Goal: Information Seeking & Learning: Learn about a topic

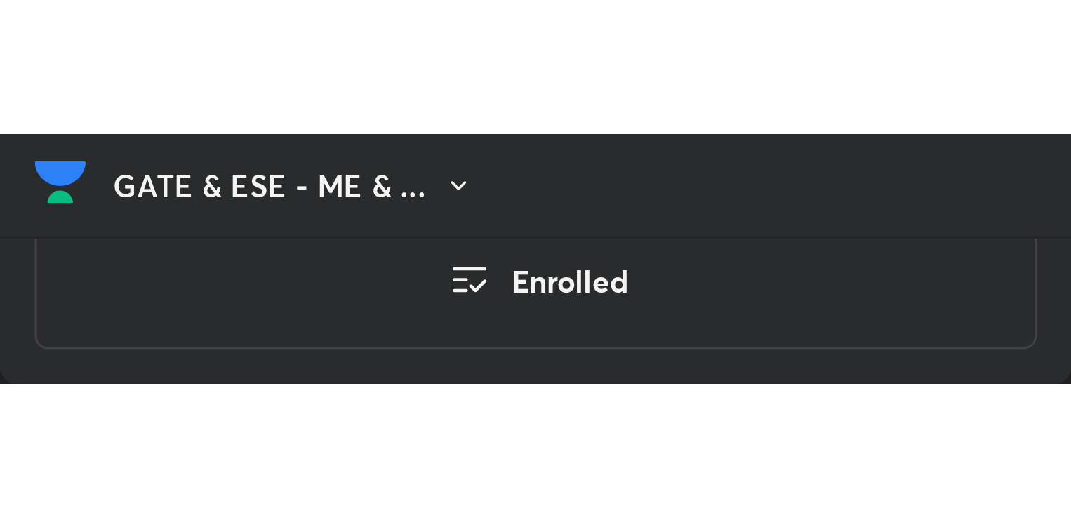
scroll to position [2176, 0]
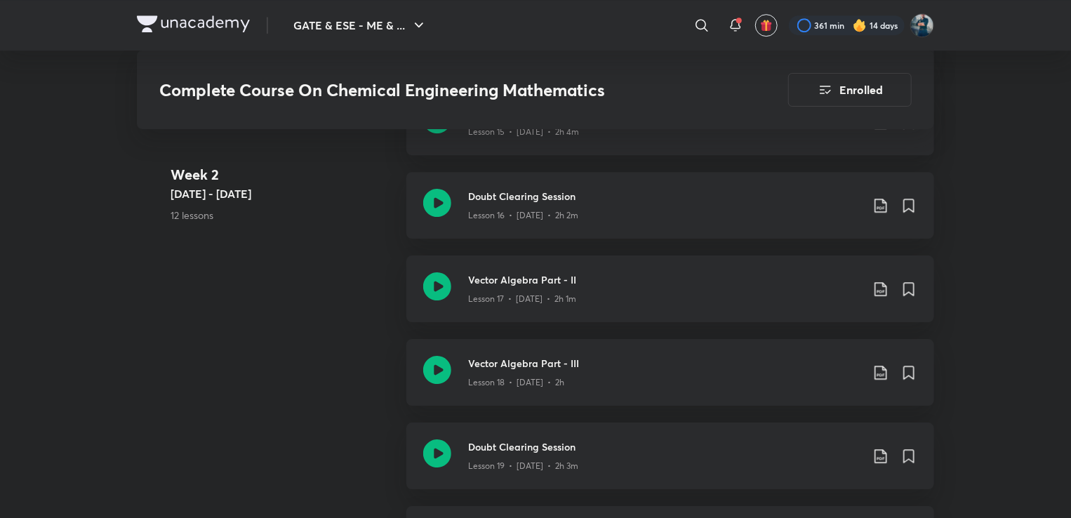
scroll to position [2117, 0]
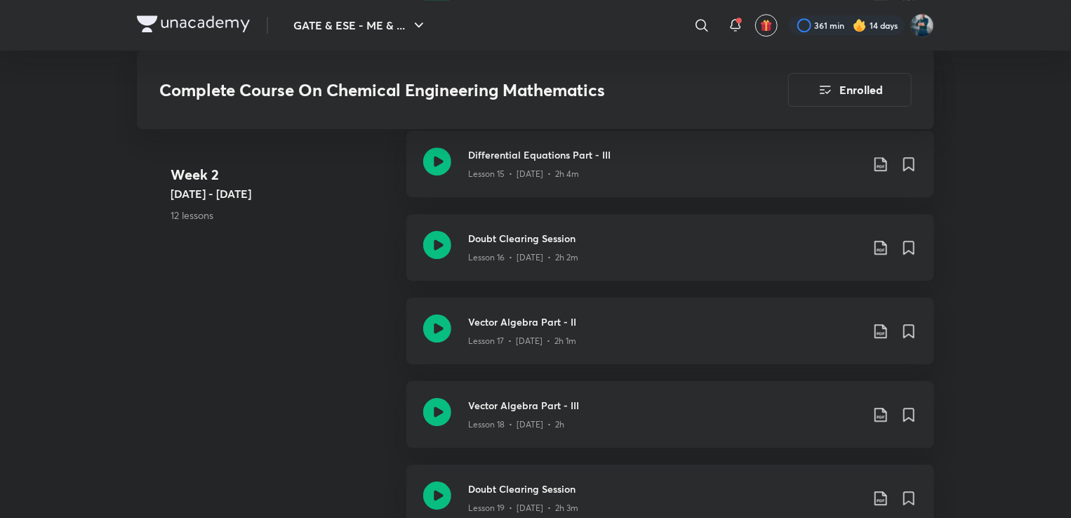
scroll to position [2294, 0]
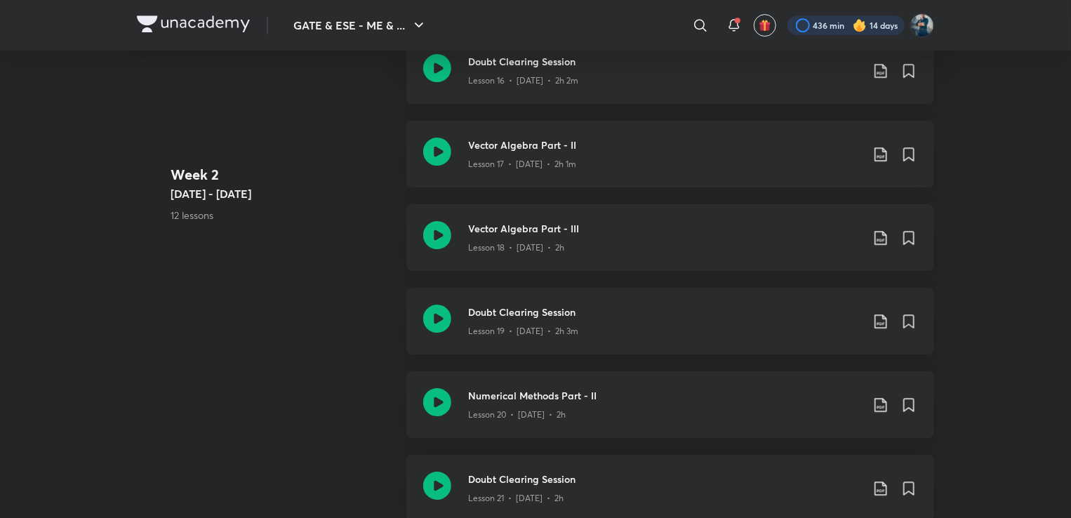
click at [843, 23] on div at bounding box center [845, 25] width 117 height 20
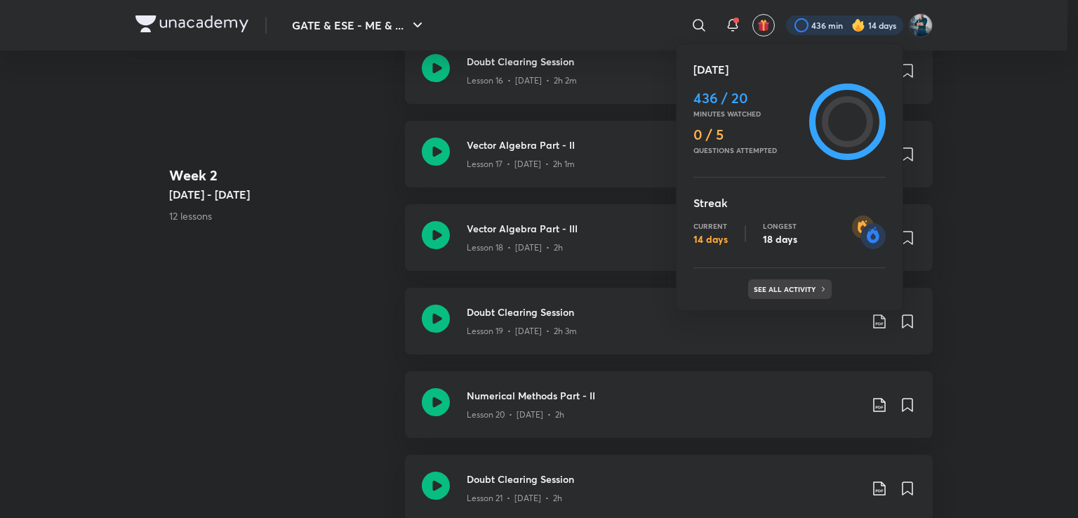
click at [798, 286] on p "See all activity" at bounding box center [786, 289] width 65 height 8
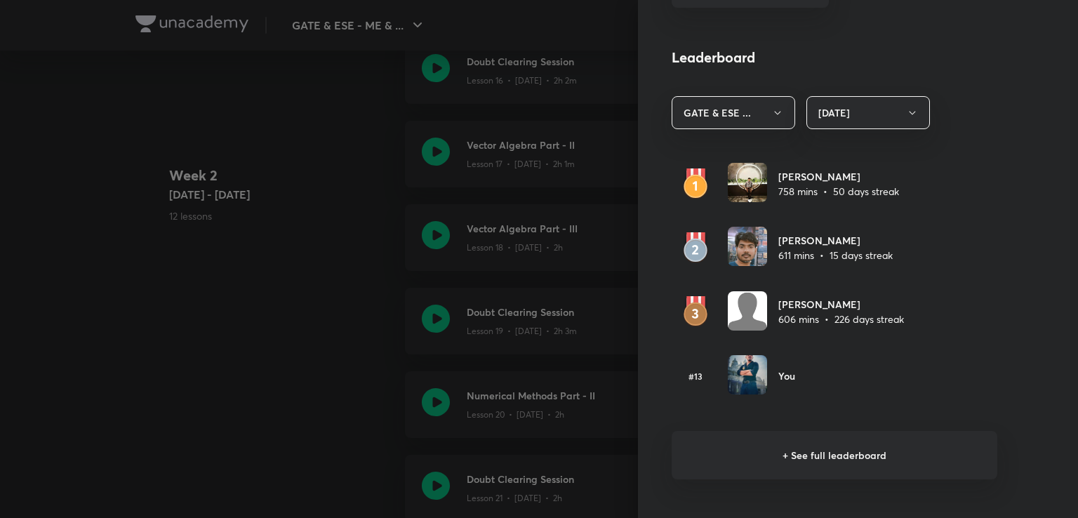
scroll to position [775, 0]
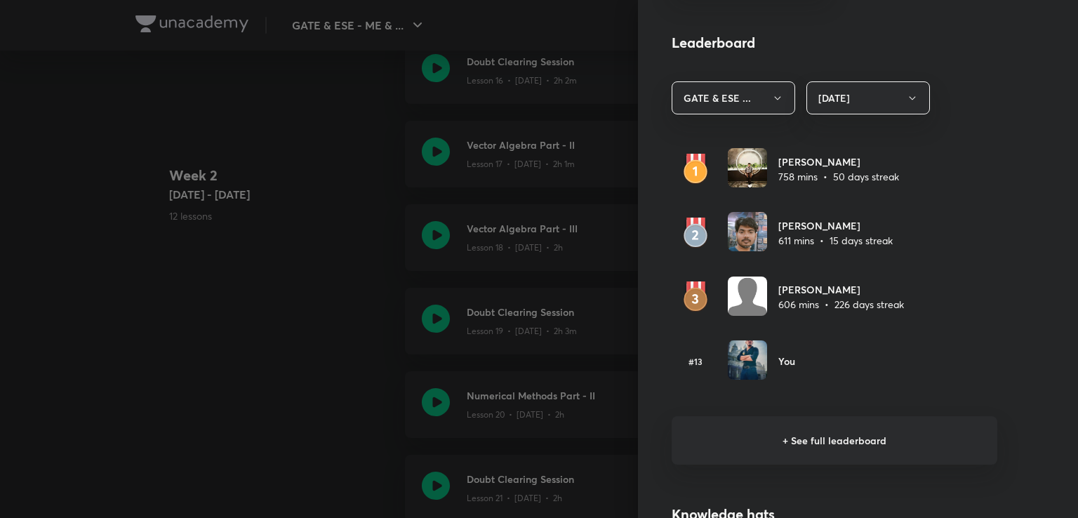
click at [804, 440] on h6 "+ See full leaderboard" at bounding box center [835, 440] width 326 height 48
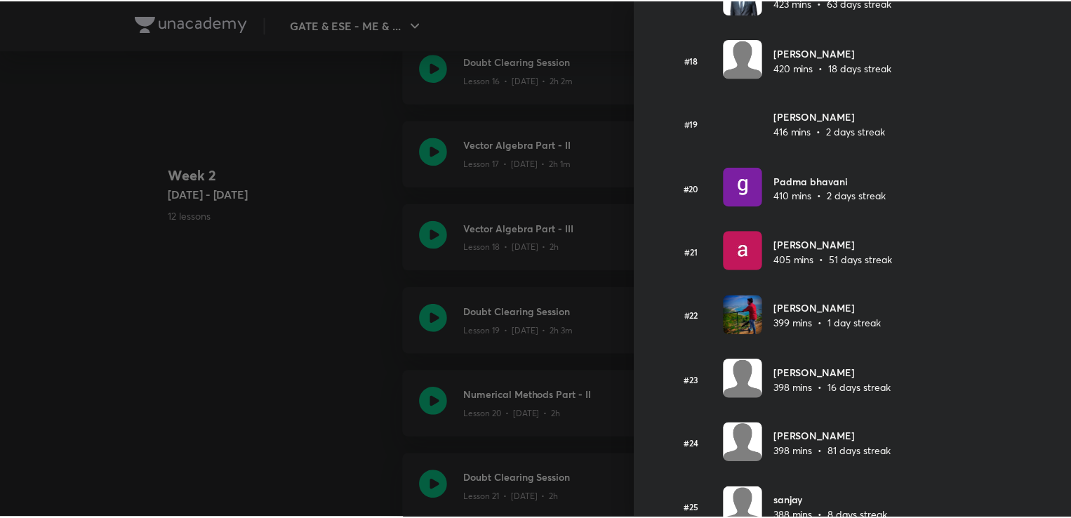
scroll to position [1237, 0]
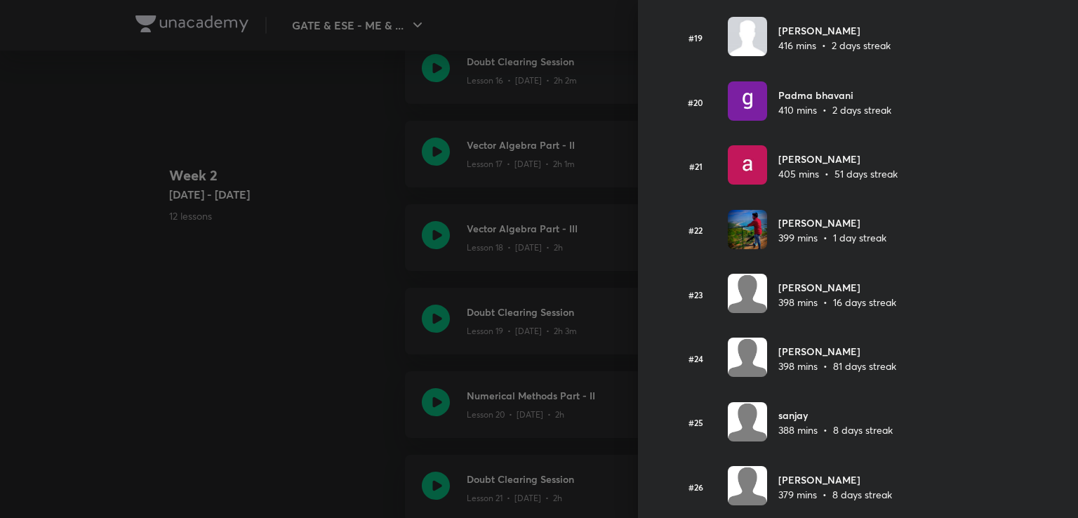
click at [306, 238] on div at bounding box center [539, 259] width 1078 height 518
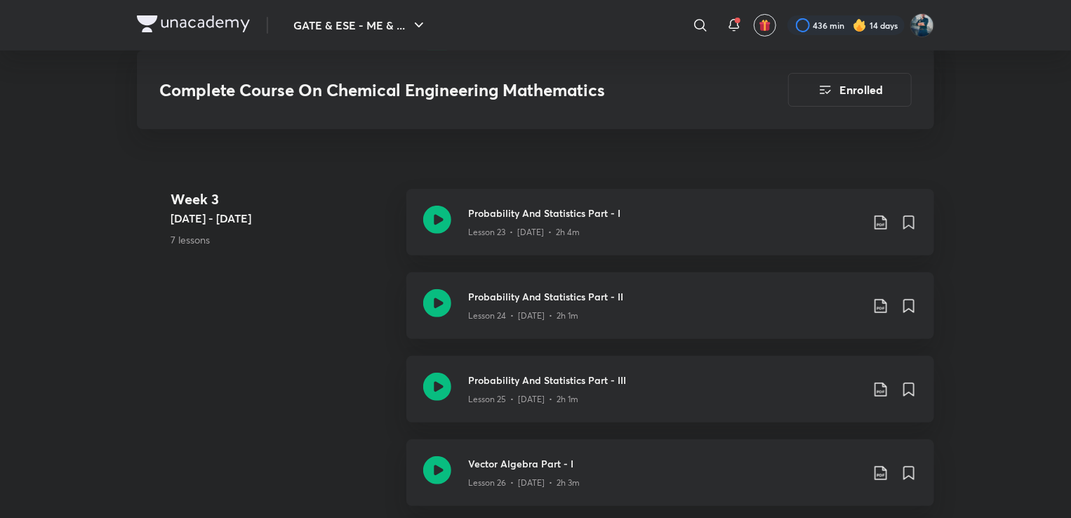
scroll to position [2804, 0]
click at [554, 378] on h3 "Probability And Statistics Part - III" at bounding box center [664, 378] width 393 height 15
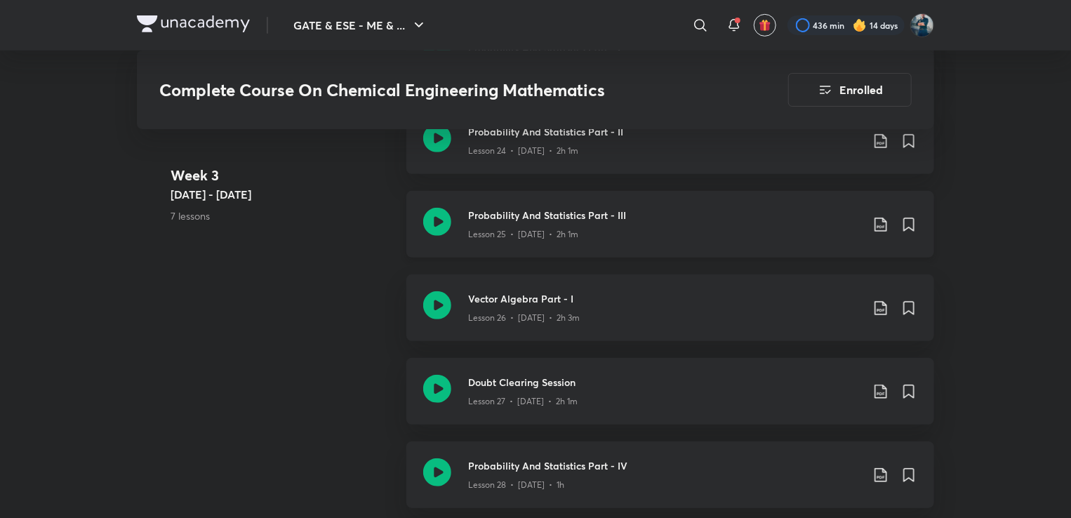
scroll to position [2987, 0]
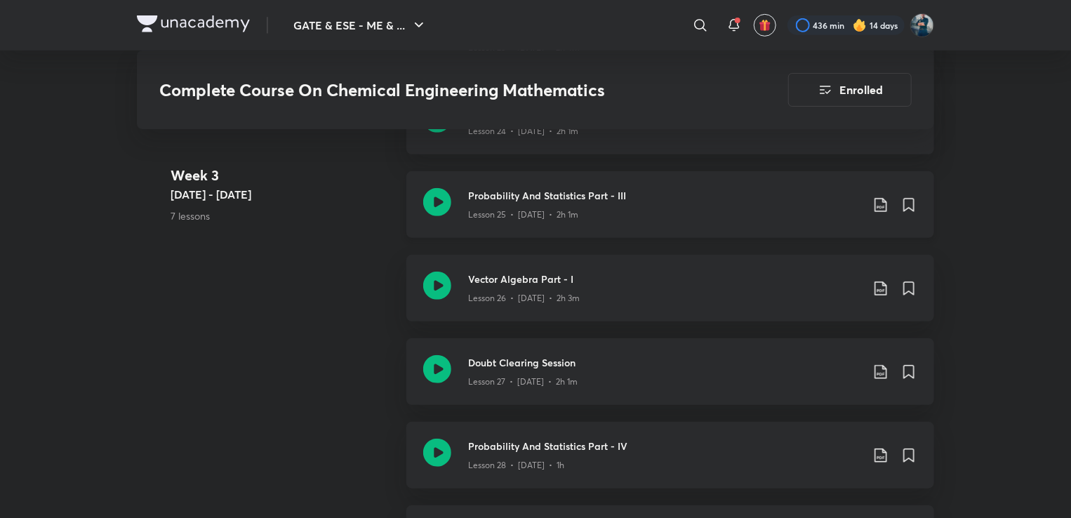
click at [491, 366] on h3 "Doubt Clearing Session" at bounding box center [664, 362] width 393 height 15
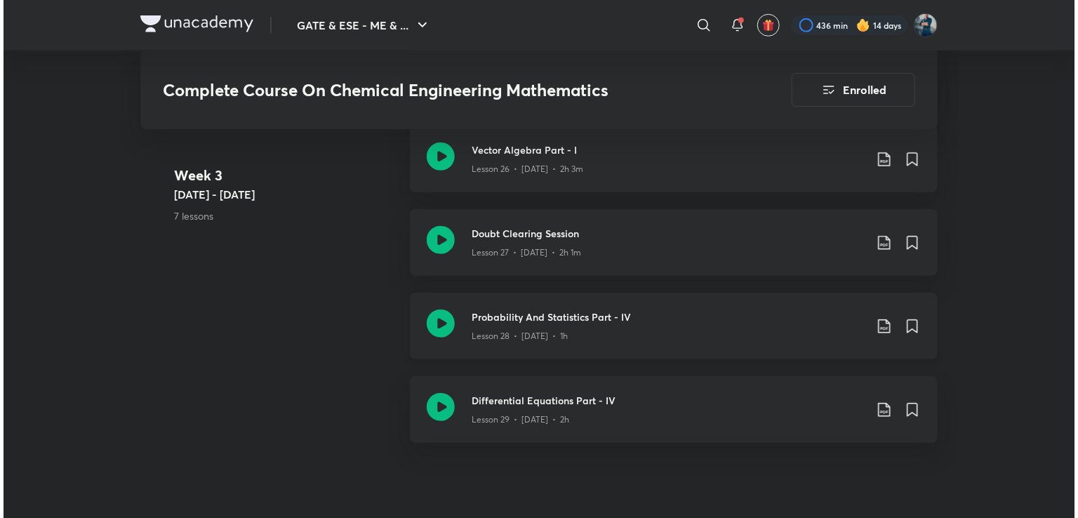
scroll to position [3125, 0]
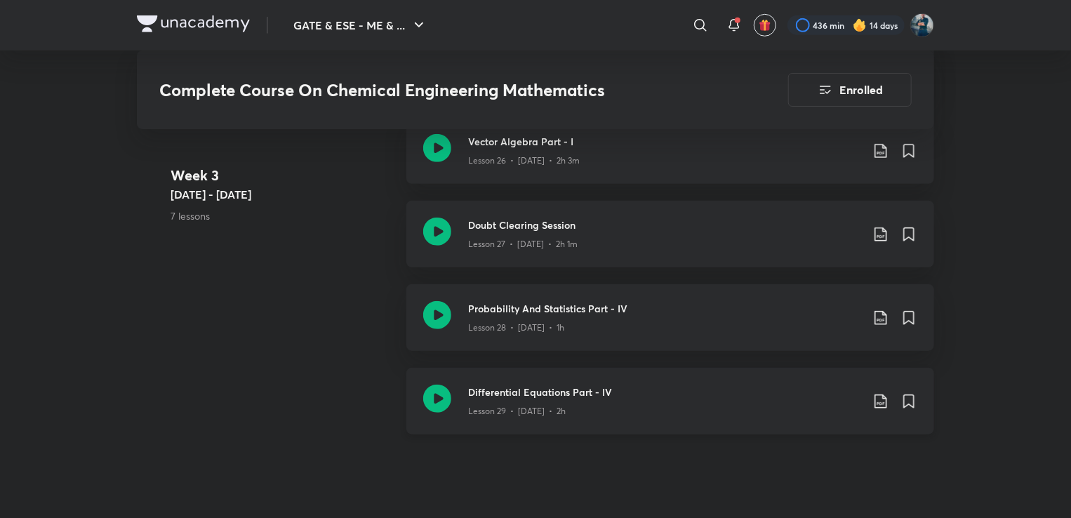
click at [552, 390] on h3 "Differential Equations Part - IV" at bounding box center [664, 392] width 393 height 15
click at [507, 312] on h3 "Probability And Statistics Part - IV" at bounding box center [664, 308] width 393 height 15
click at [836, 27] on div at bounding box center [845, 25] width 117 height 20
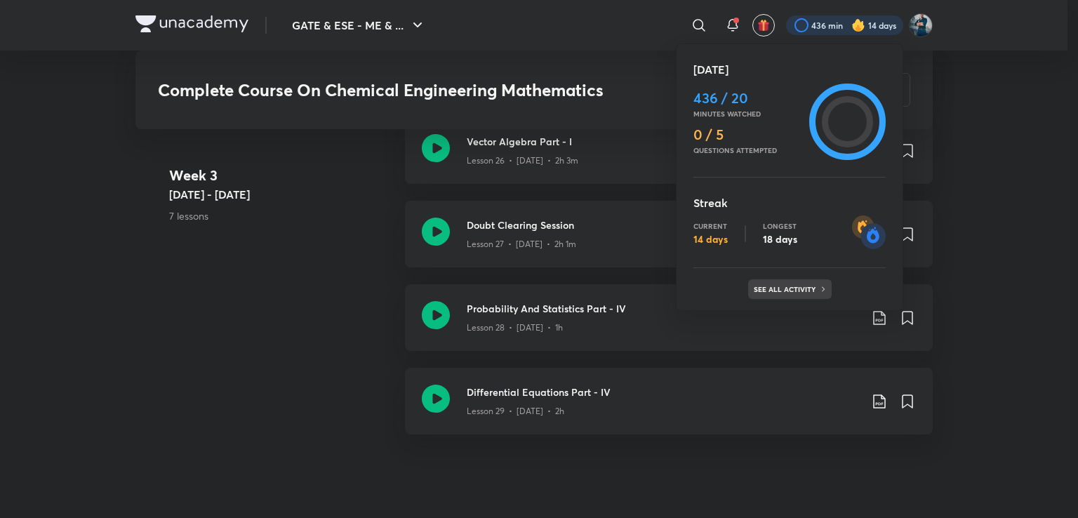
click at [776, 287] on p "See all activity" at bounding box center [786, 289] width 65 height 8
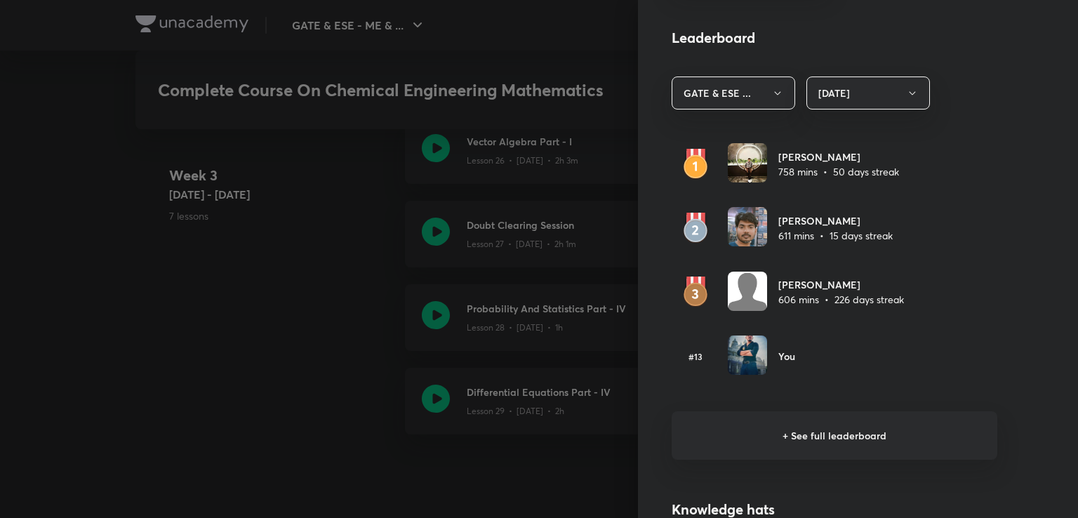
scroll to position [780, 0]
click at [893, 91] on button "[DATE]" at bounding box center [868, 92] width 124 height 33
click at [836, 158] on span "Last 7 days" at bounding box center [857, 160] width 105 height 15
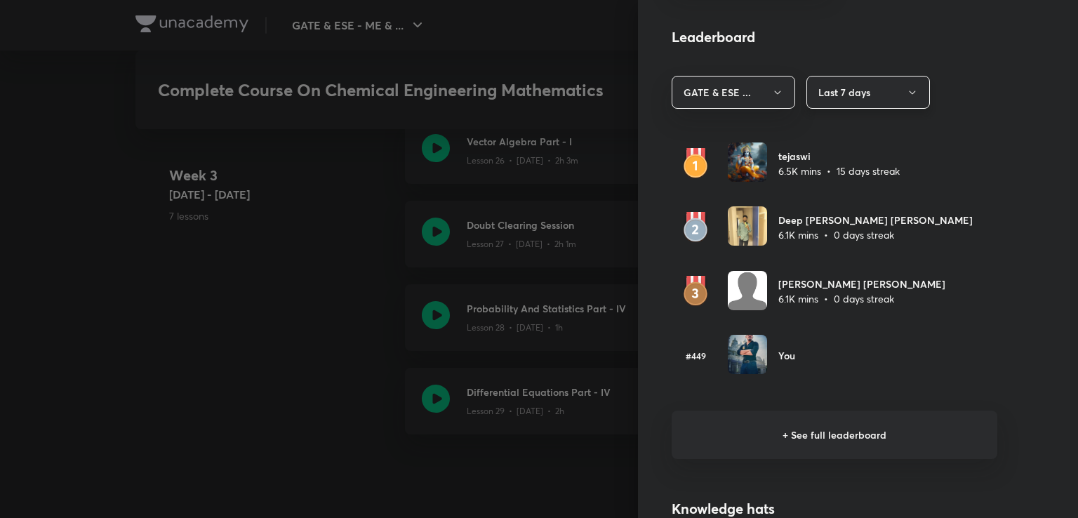
click at [909, 92] on button "Last 7 days" at bounding box center [868, 92] width 124 height 33
click at [856, 180] on span "Last 30 days" at bounding box center [857, 186] width 105 height 15
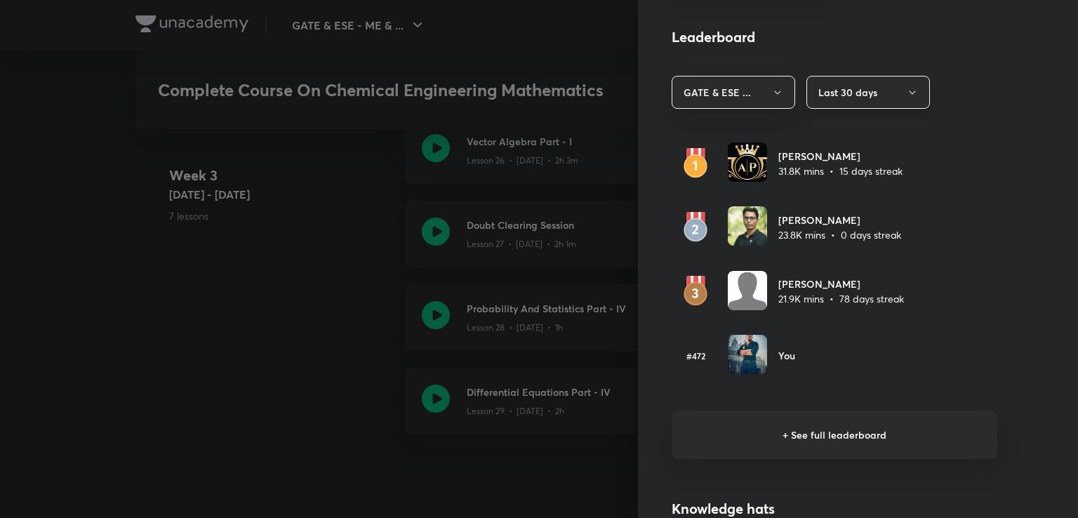
click at [879, 91] on button "Last 30 days" at bounding box center [868, 92] width 124 height 33
click at [828, 159] on span "Last 7 days" at bounding box center [857, 160] width 105 height 15
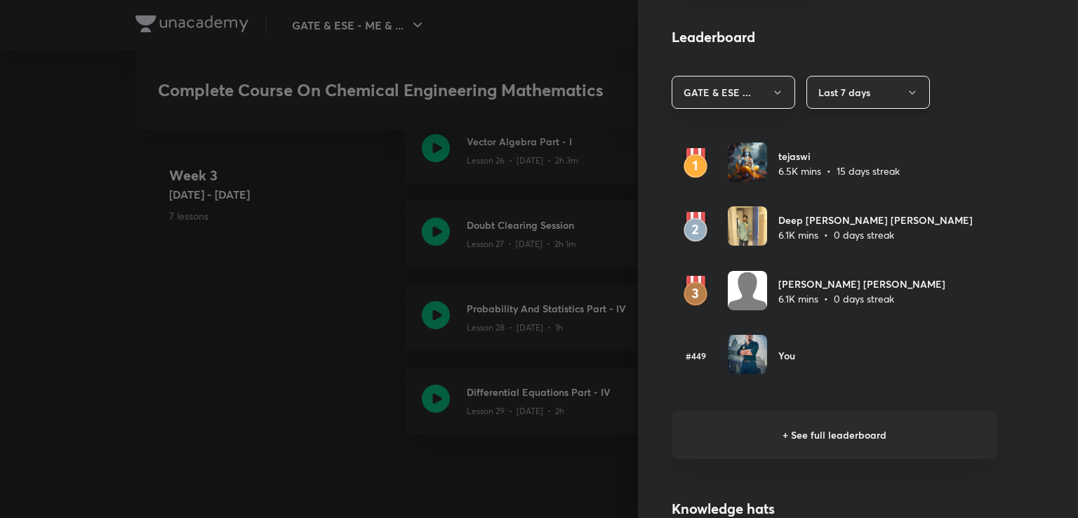
click at [882, 95] on button "Last 7 days" at bounding box center [868, 92] width 124 height 33
click at [834, 130] on span "[DATE]" at bounding box center [857, 134] width 105 height 15
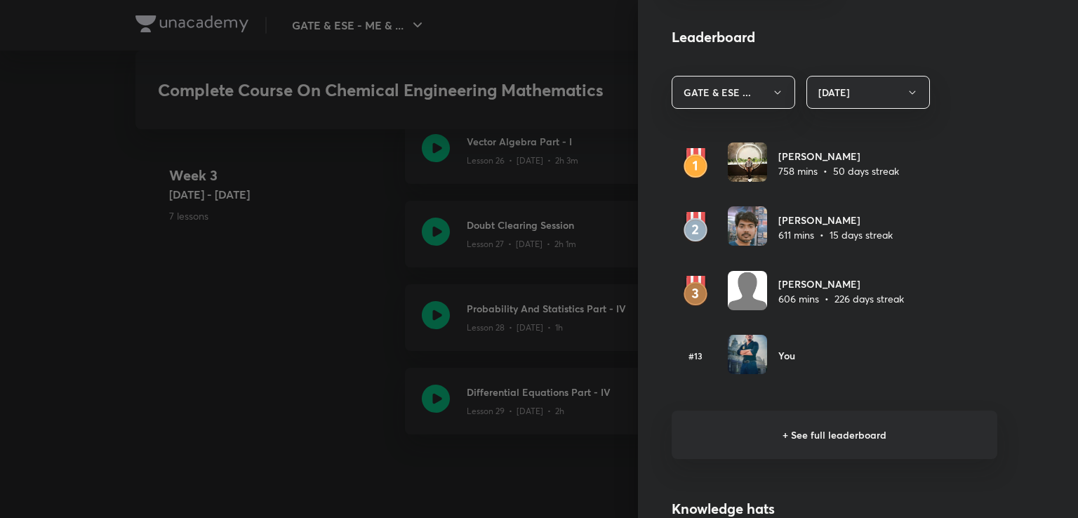
click at [801, 437] on h6 "+ See full leaderboard" at bounding box center [835, 435] width 326 height 48
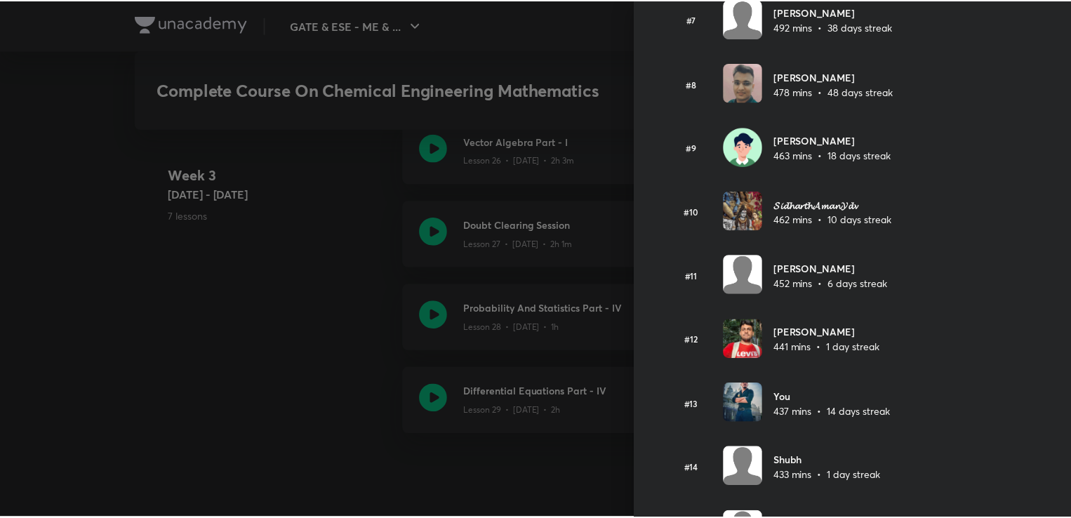
scroll to position [483, 0]
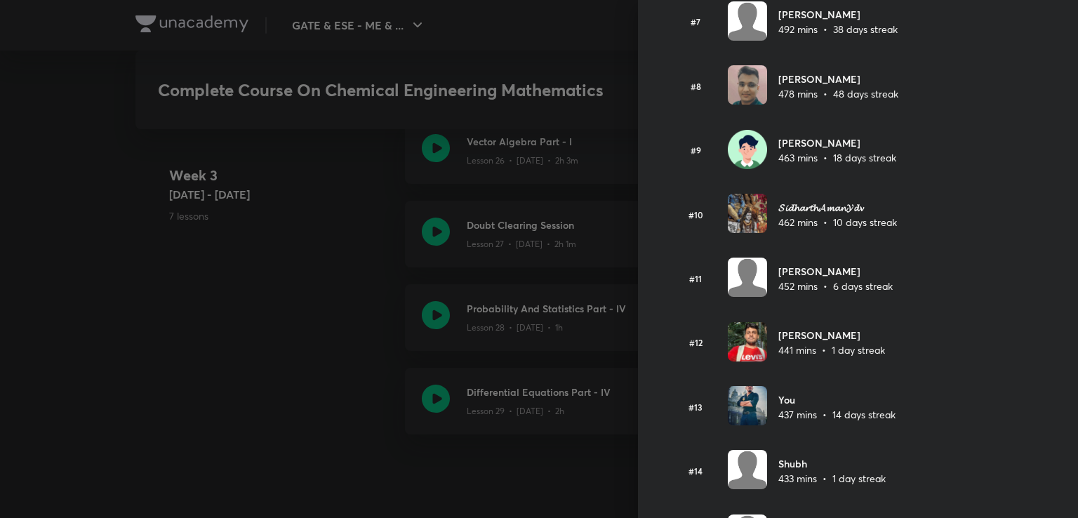
click at [552, 26] on div at bounding box center [539, 259] width 1078 height 518
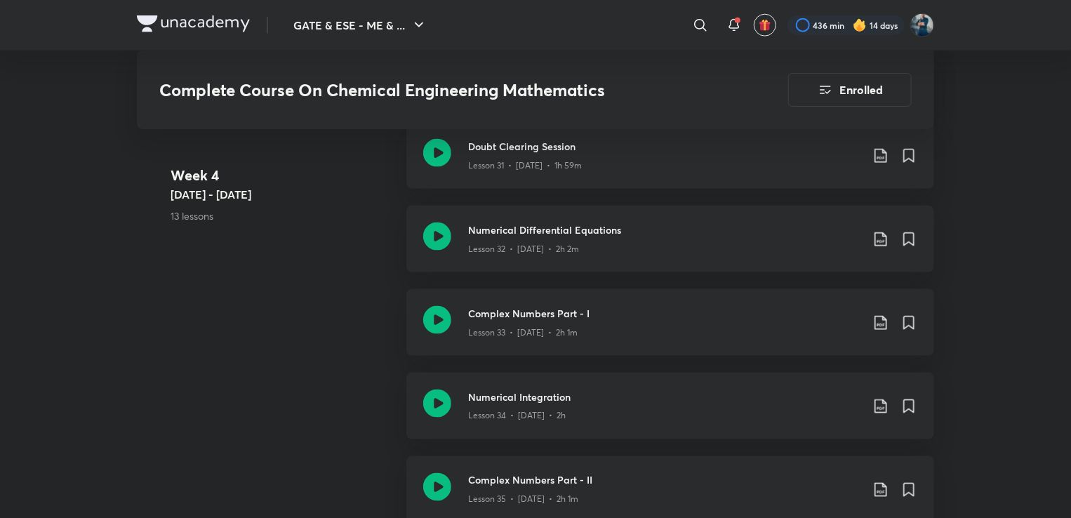
scroll to position [3633, 0]
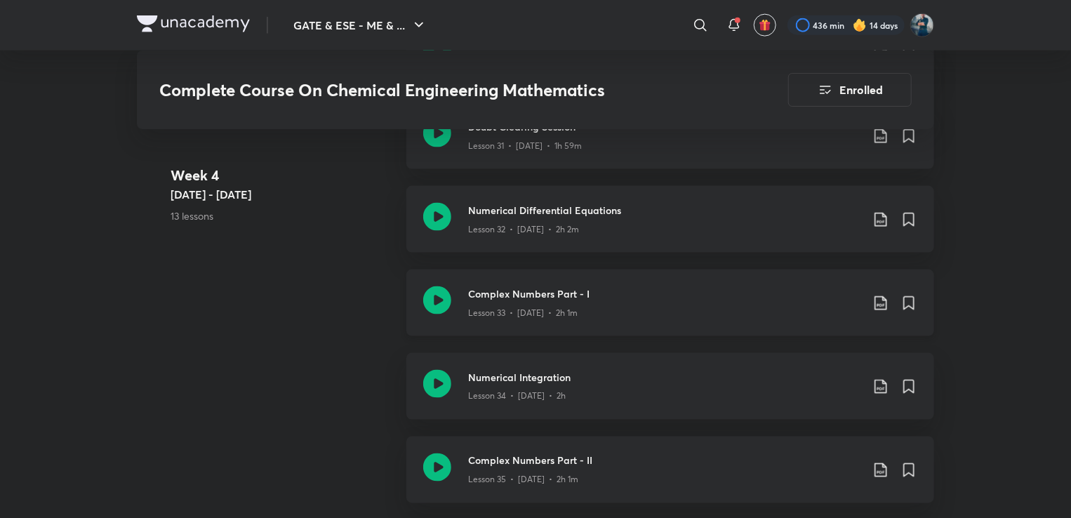
click at [543, 298] on h3 "Complex Numbers Part - I" at bounding box center [664, 293] width 393 height 15
click at [519, 453] on h3 "Complex Numbers Part - II" at bounding box center [664, 458] width 393 height 15
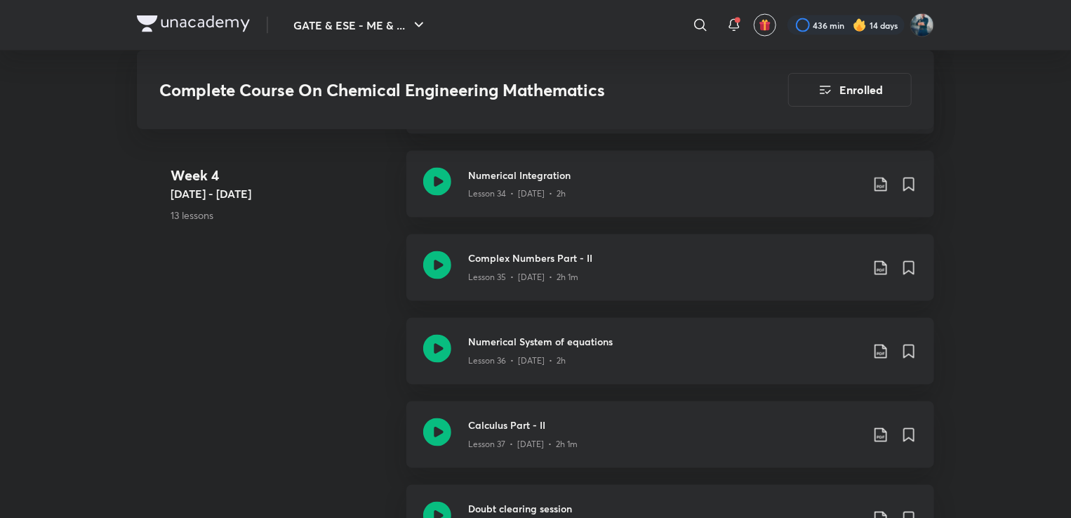
scroll to position [3837, 0]
click at [519, 333] on h3 "Numerical System of equations" at bounding box center [664, 340] width 393 height 15
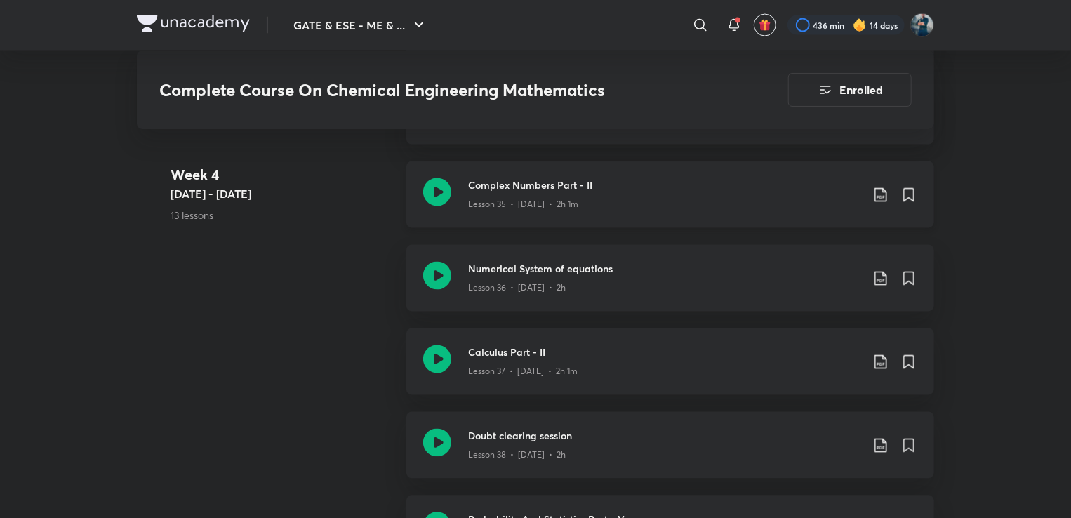
scroll to position [3909, 0]
click at [545, 347] on h3 "Calculus Part - II" at bounding box center [664, 352] width 393 height 15
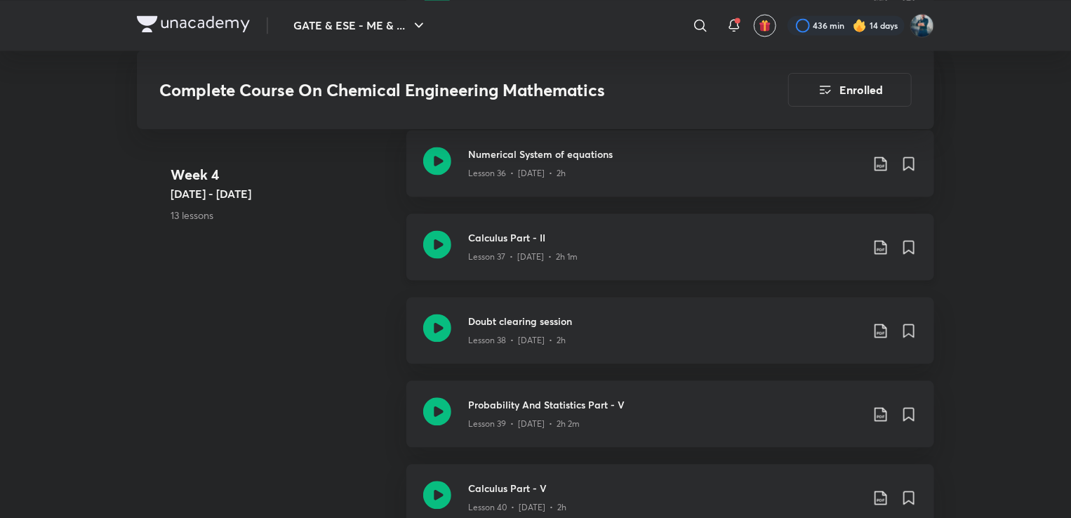
scroll to position [4023, 0]
click at [519, 408] on h3 "Probability And Statistics Part - V" at bounding box center [664, 404] width 393 height 15
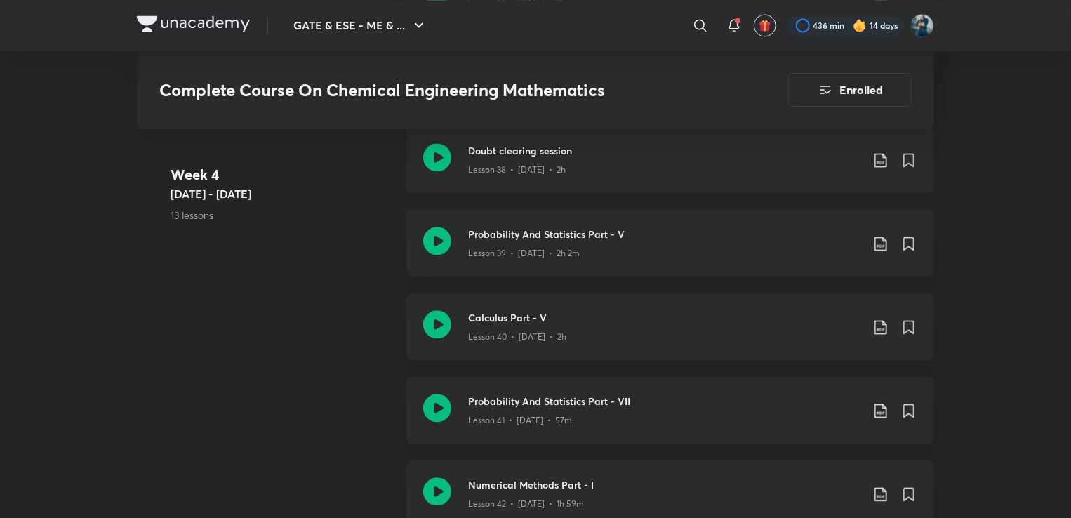
scroll to position [4200, 0]
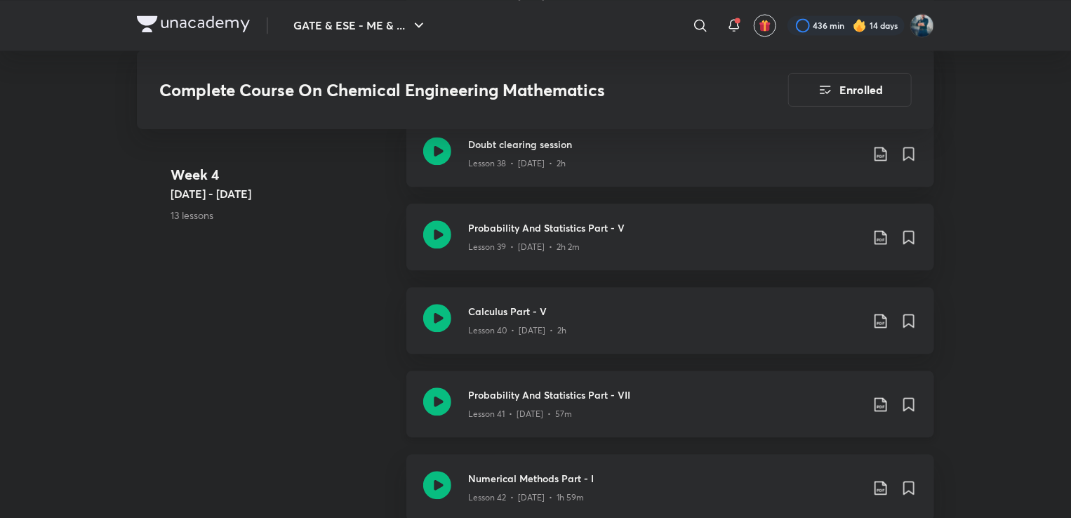
click at [525, 396] on h3 "Probability And Statistics Part - VII" at bounding box center [664, 394] width 393 height 15
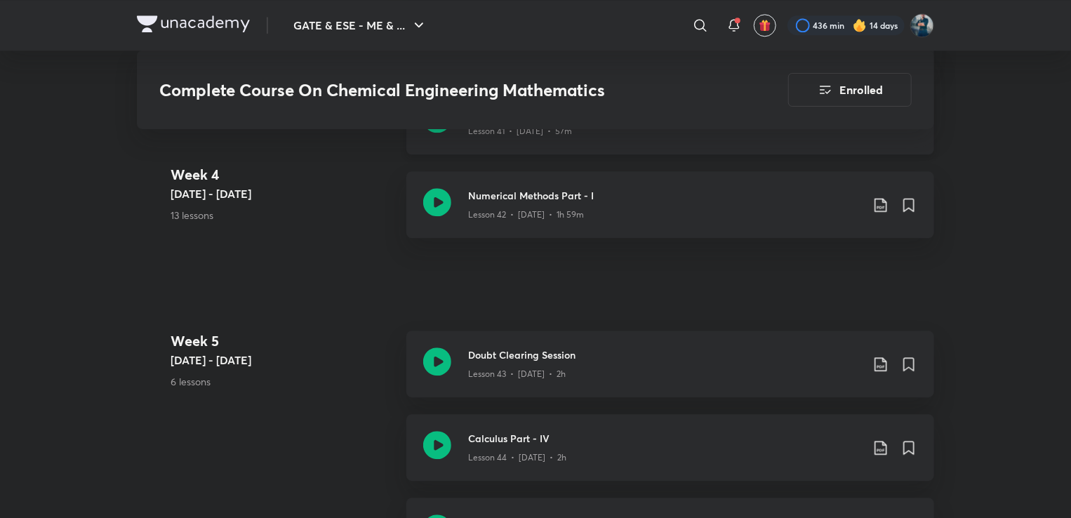
scroll to position [4483, 0]
click at [514, 352] on h3 "Doubt Clearing Session" at bounding box center [664, 354] width 393 height 15
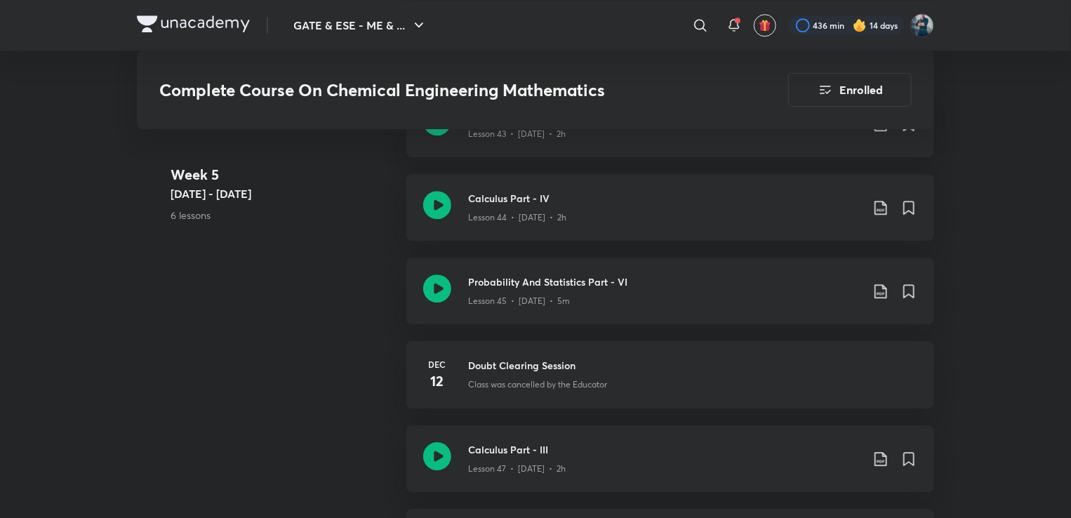
scroll to position [4726, 0]
click at [514, 441] on h3 "Calculus Part - III" at bounding box center [664, 446] width 393 height 15
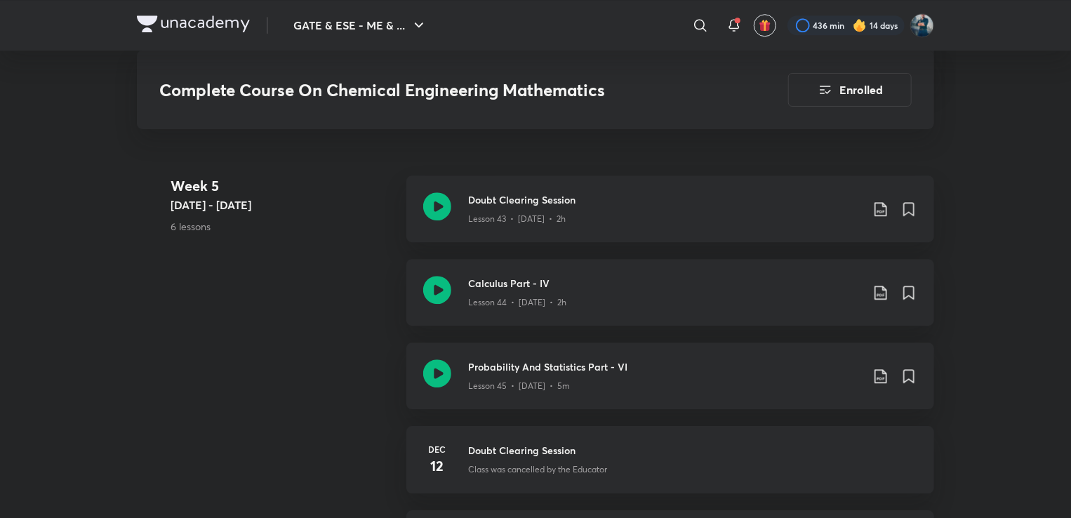
scroll to position [4637, 0]
click at [540, 366] on h3 "Probability And Statistics Part - VI" at bounding box center [664, 367] width 393 height 15
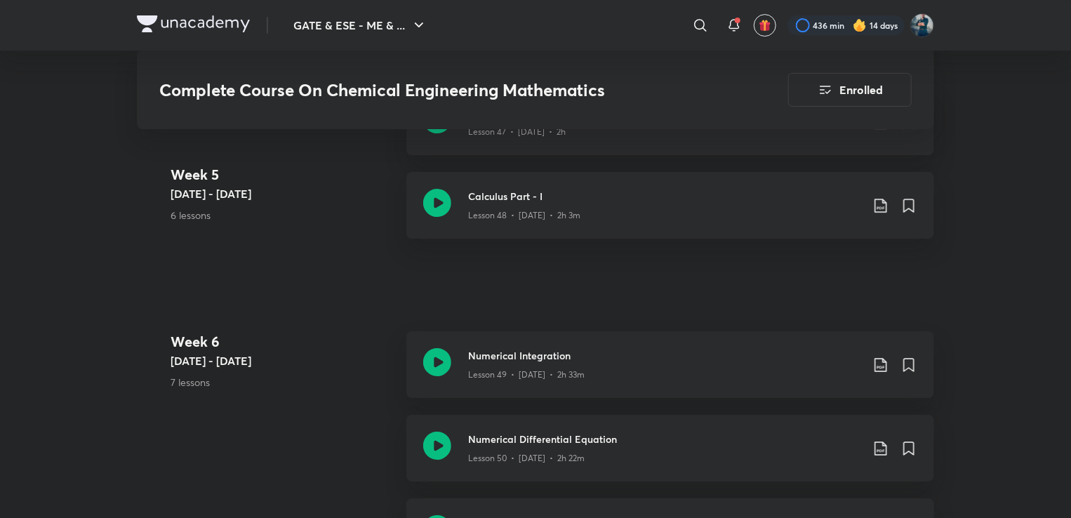
scroll to position [5059, 0]
click at [538, 437] on h3 "Numerical Differential Equation" at bounding box center [664, 439] width 393 height 15
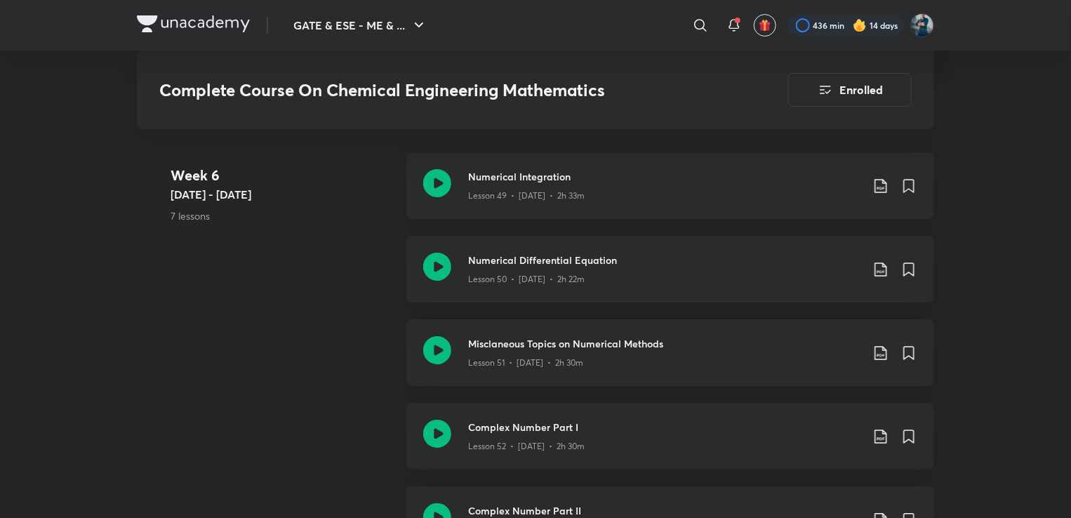
scroll to position [5239, 0]
click at [524, 424] on h3 "Complex Number Part I" at bounding box center [664, 427] width 393 height 15
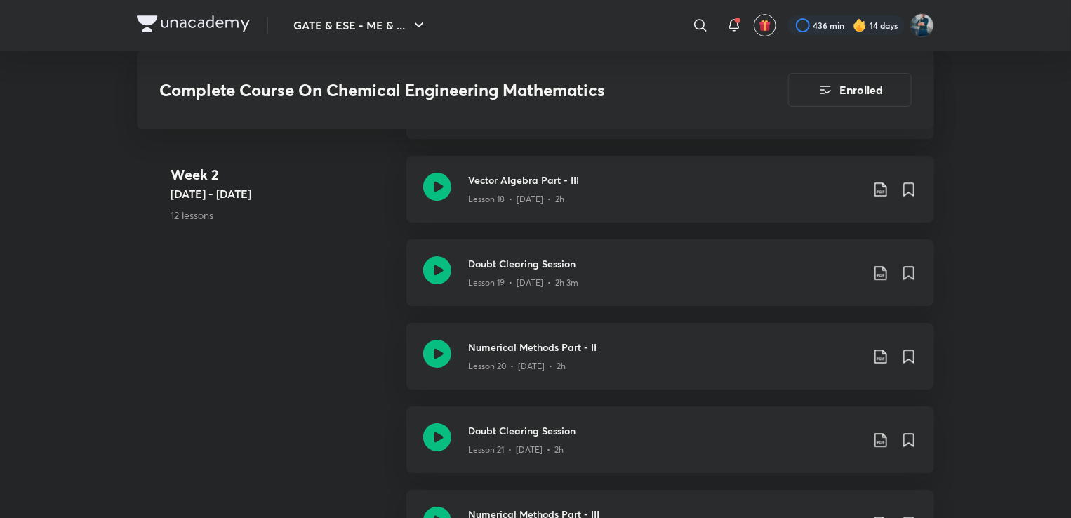
scroll to position [2375, 0]
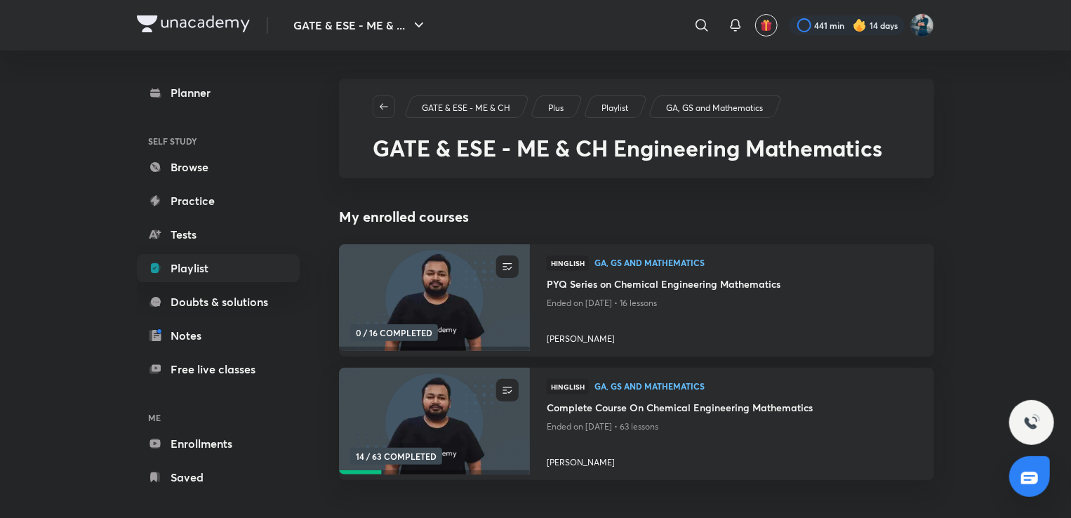
click at [840, 26] on div at bounding box center [847, 25] width 116 height 20
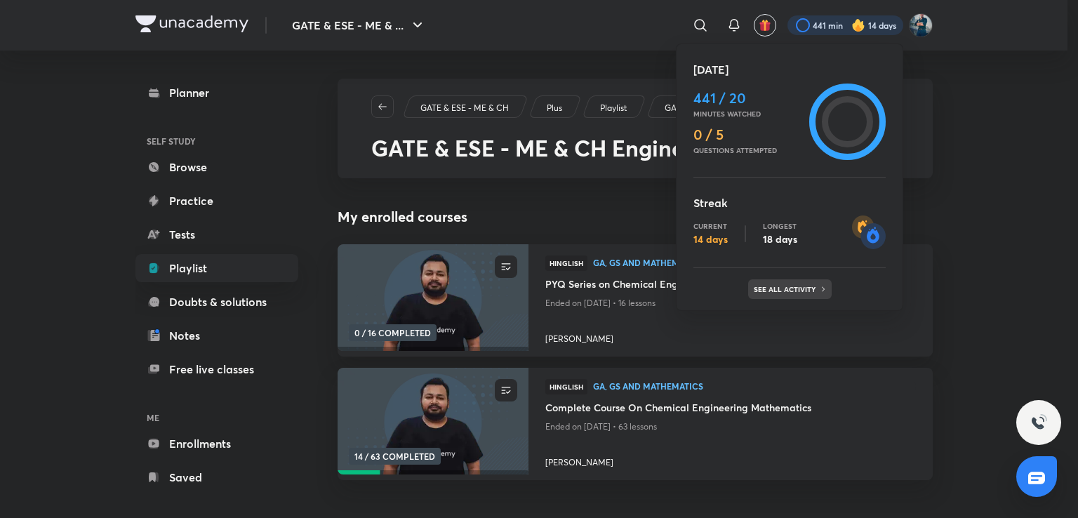
click at [774, 288] on p "See all activity" at bounding box center [786, 289] width 65 height 8
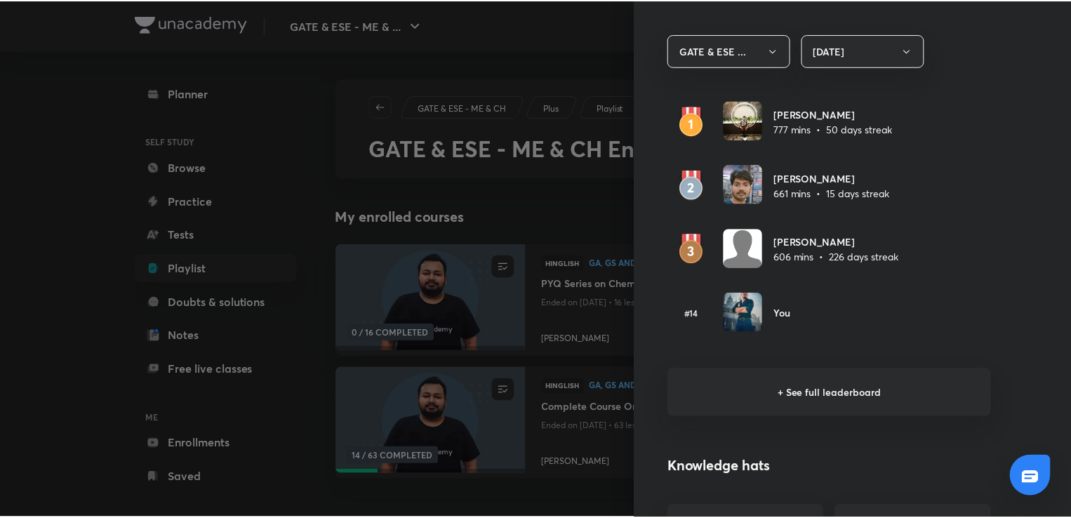
scroll to position [824, 0]
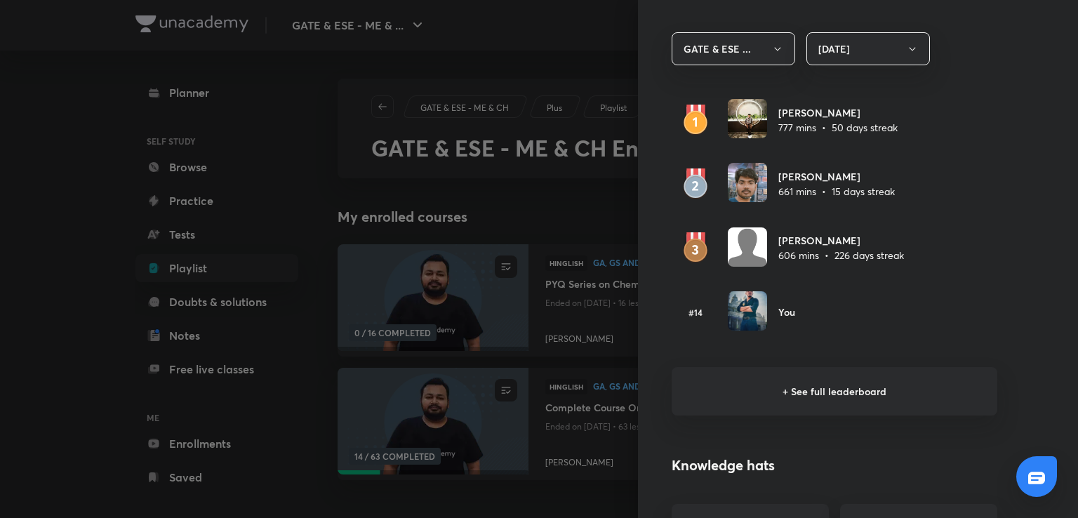
click at [566, 47] on div at bounding box center [539, 259] width 1078 height 518
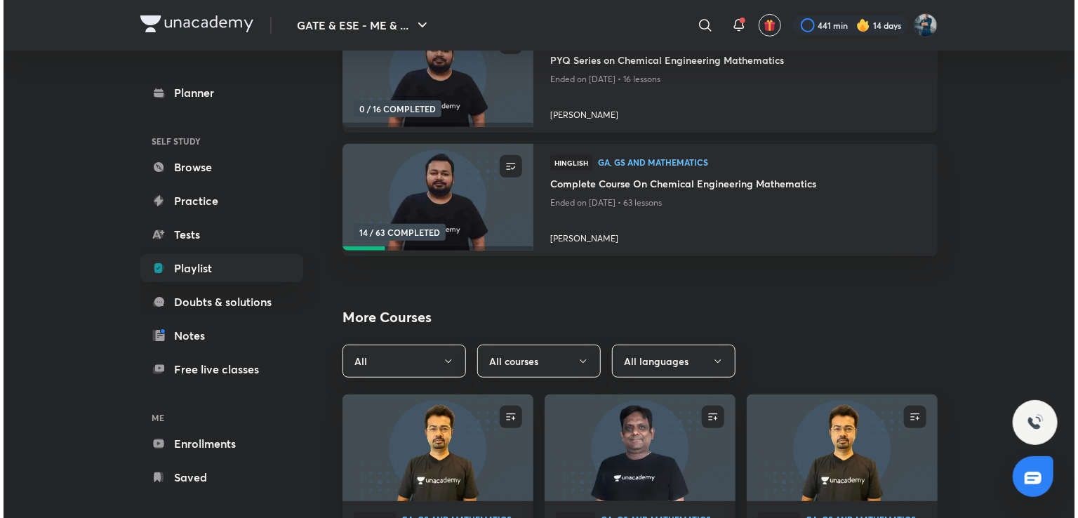
scroll to position [0, 0]
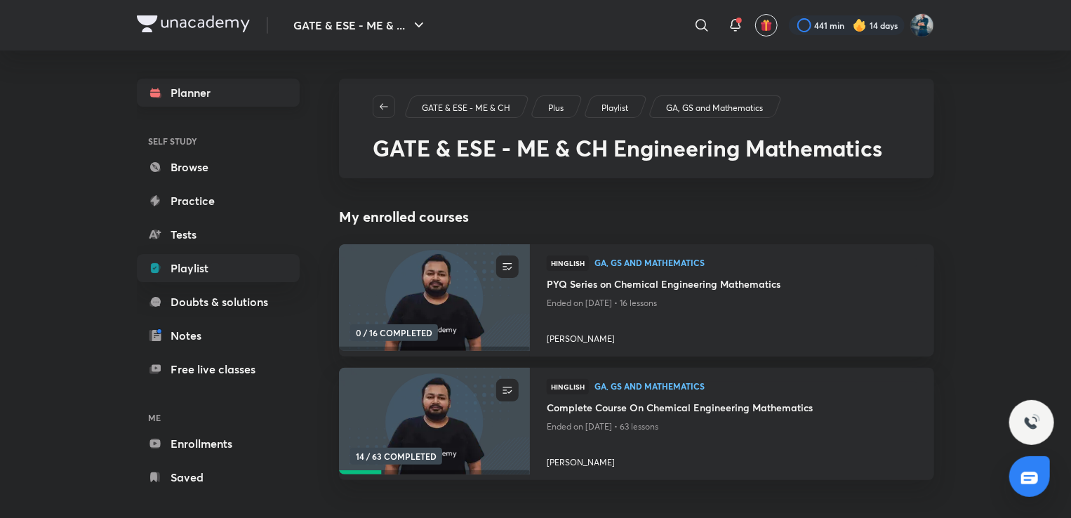
click at [227, 93] on link "Planner" at bounding box center [218, 93] width 163 height 28
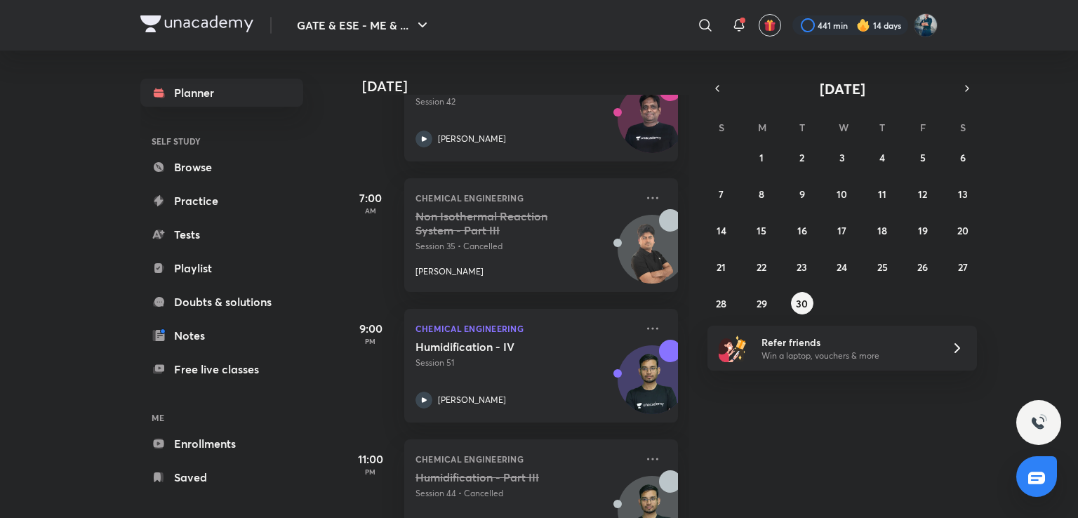
scroll to position [315, 0]
